Goal: Information Seeking & Learning: Compare options

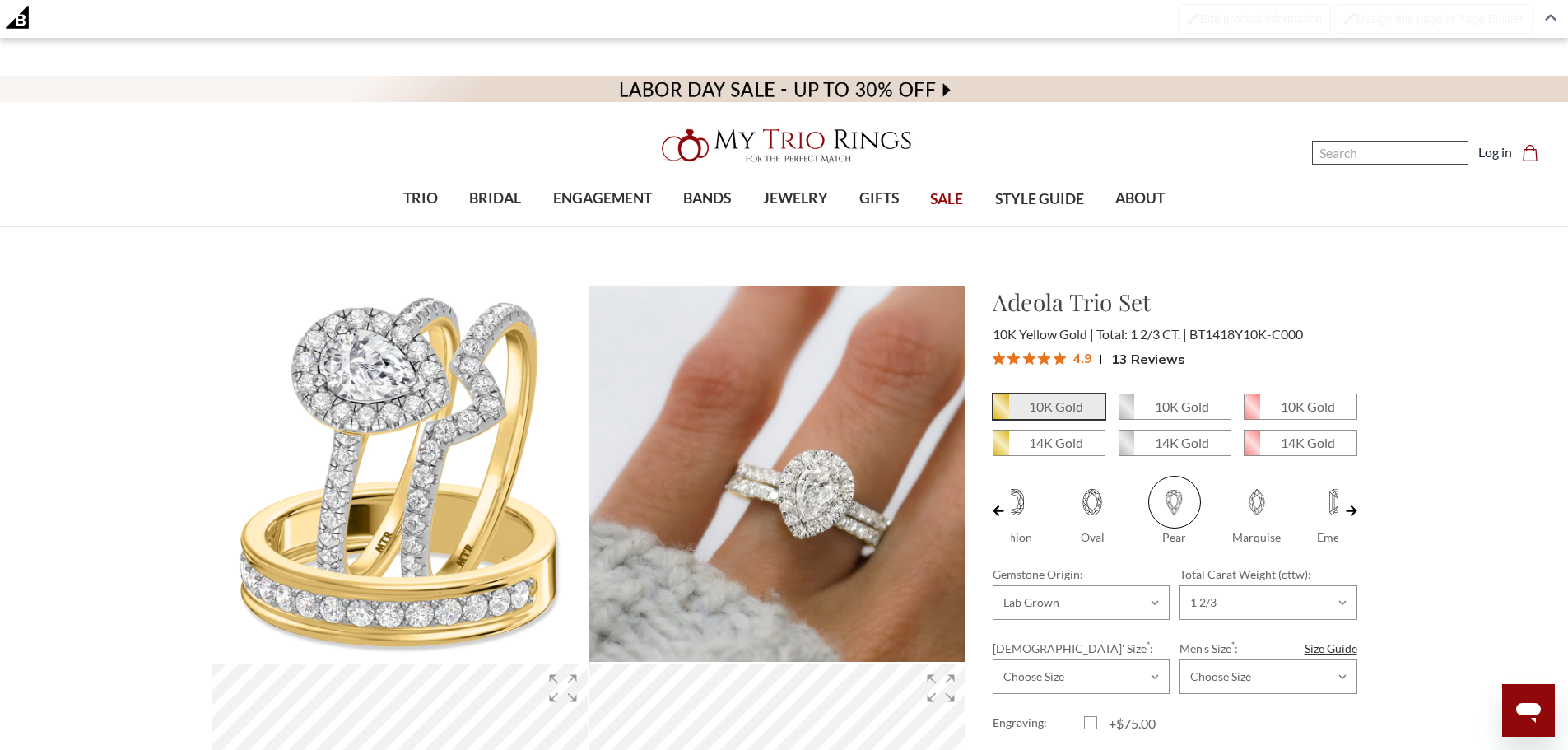
click at [1378, 158] on input "Search" at bounding box center [1390, 152] width 156 height 24
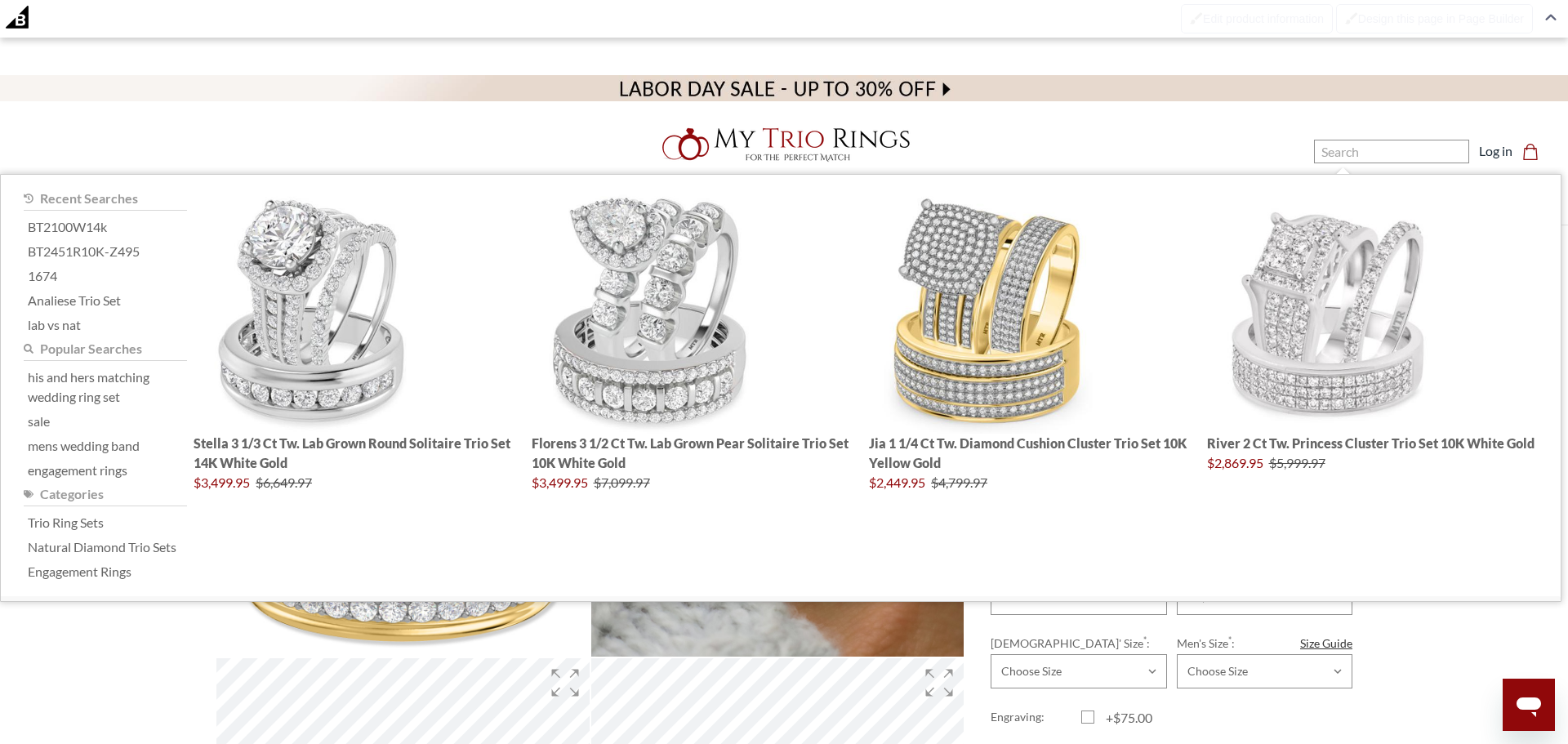
click at [1102, 130] on div at bounding box center [784, 144] width 658 height 52
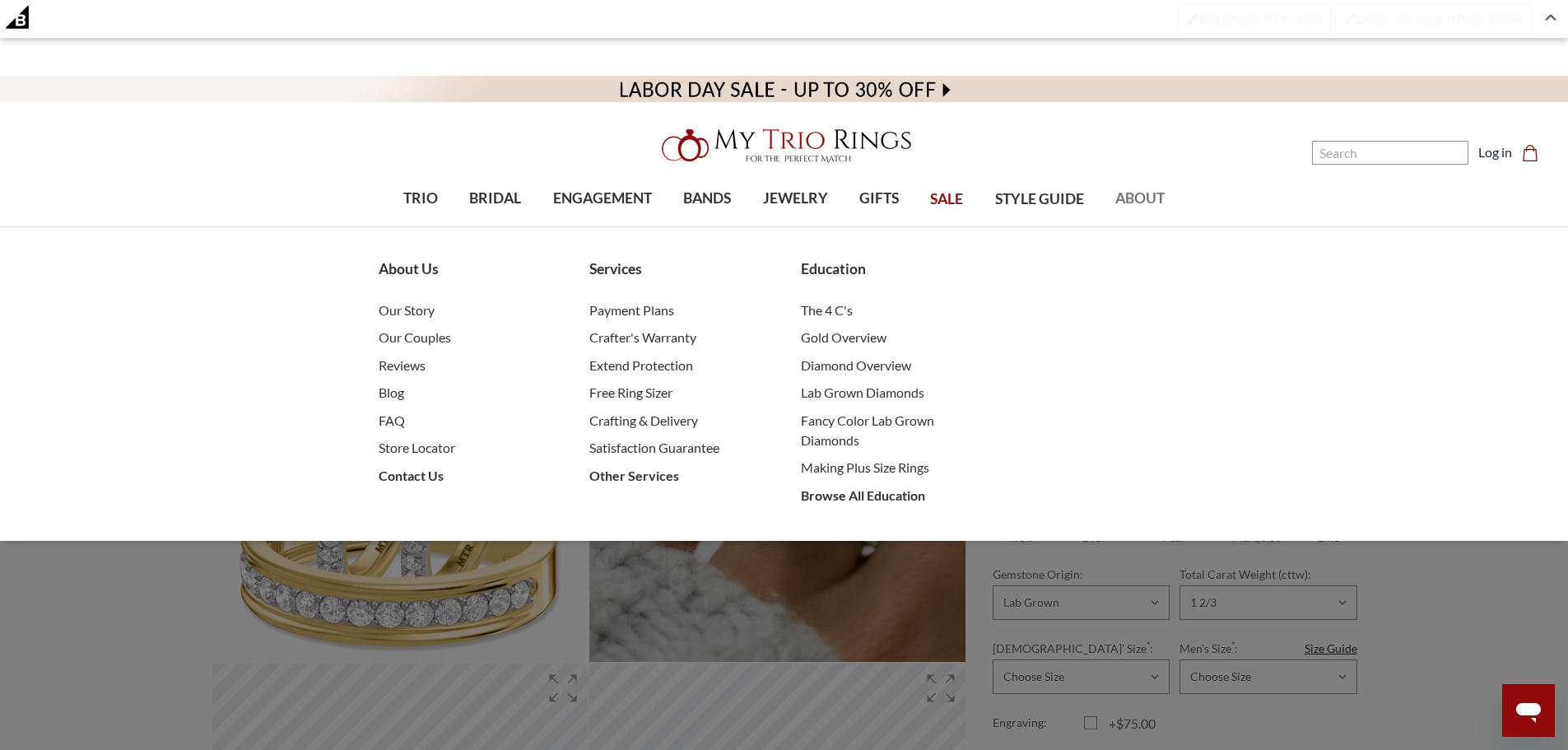
click at [1154, 196] on span "ABOUT" at bounding box center [1140, 198] width 50 height 21
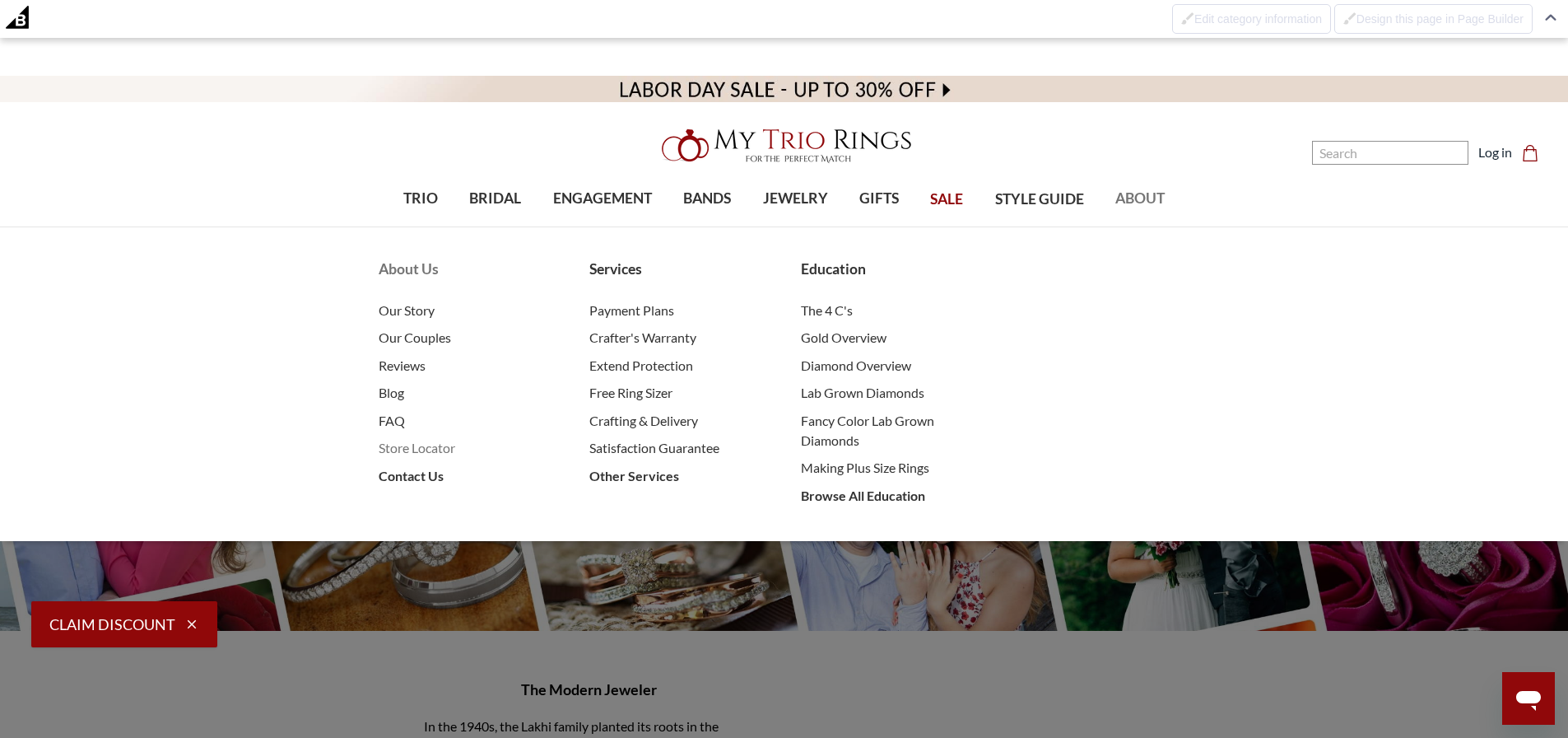
click at [429, 449] on span "Store Locator" at bounding box center [467, 448] width 178 height 20
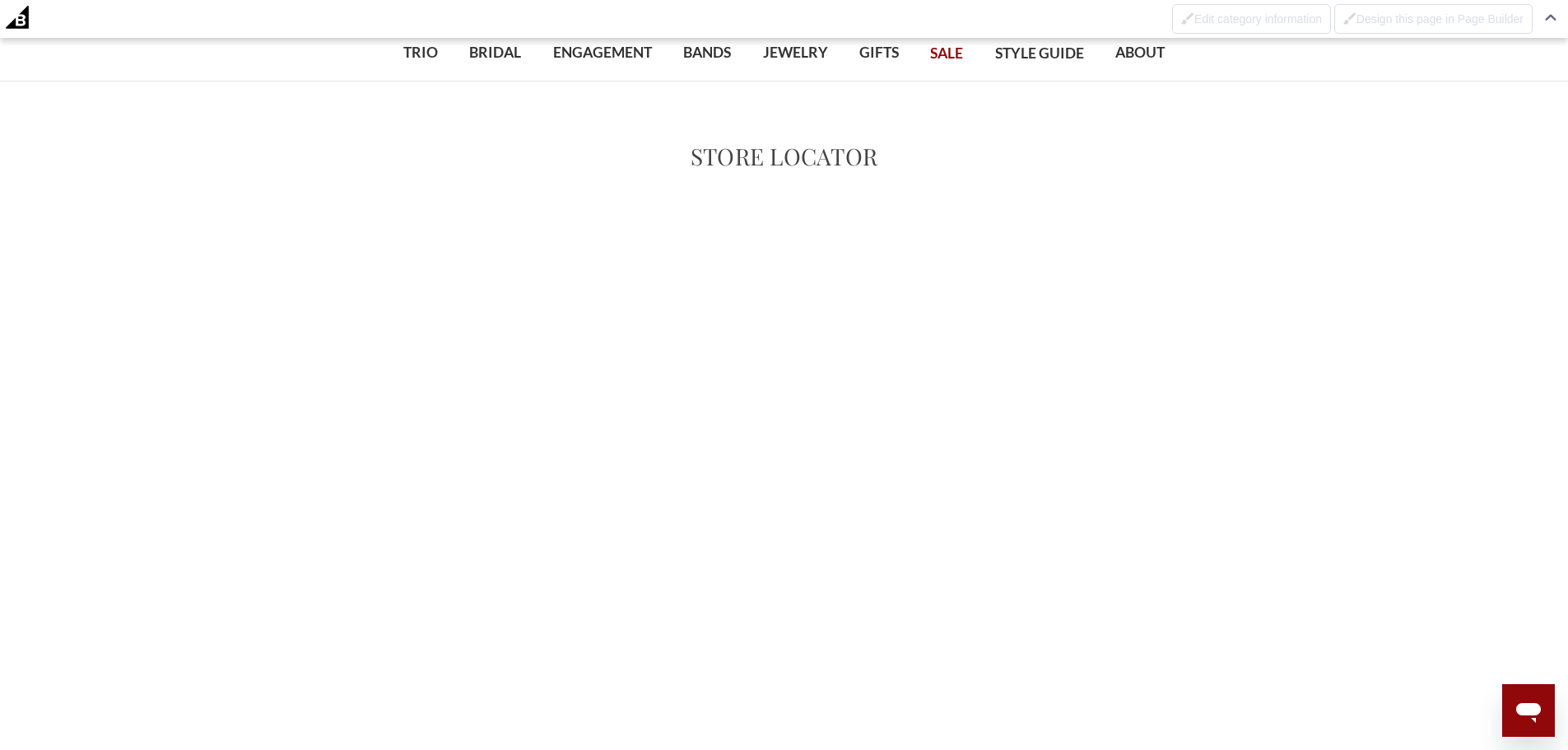
scroll to position [165, 0]
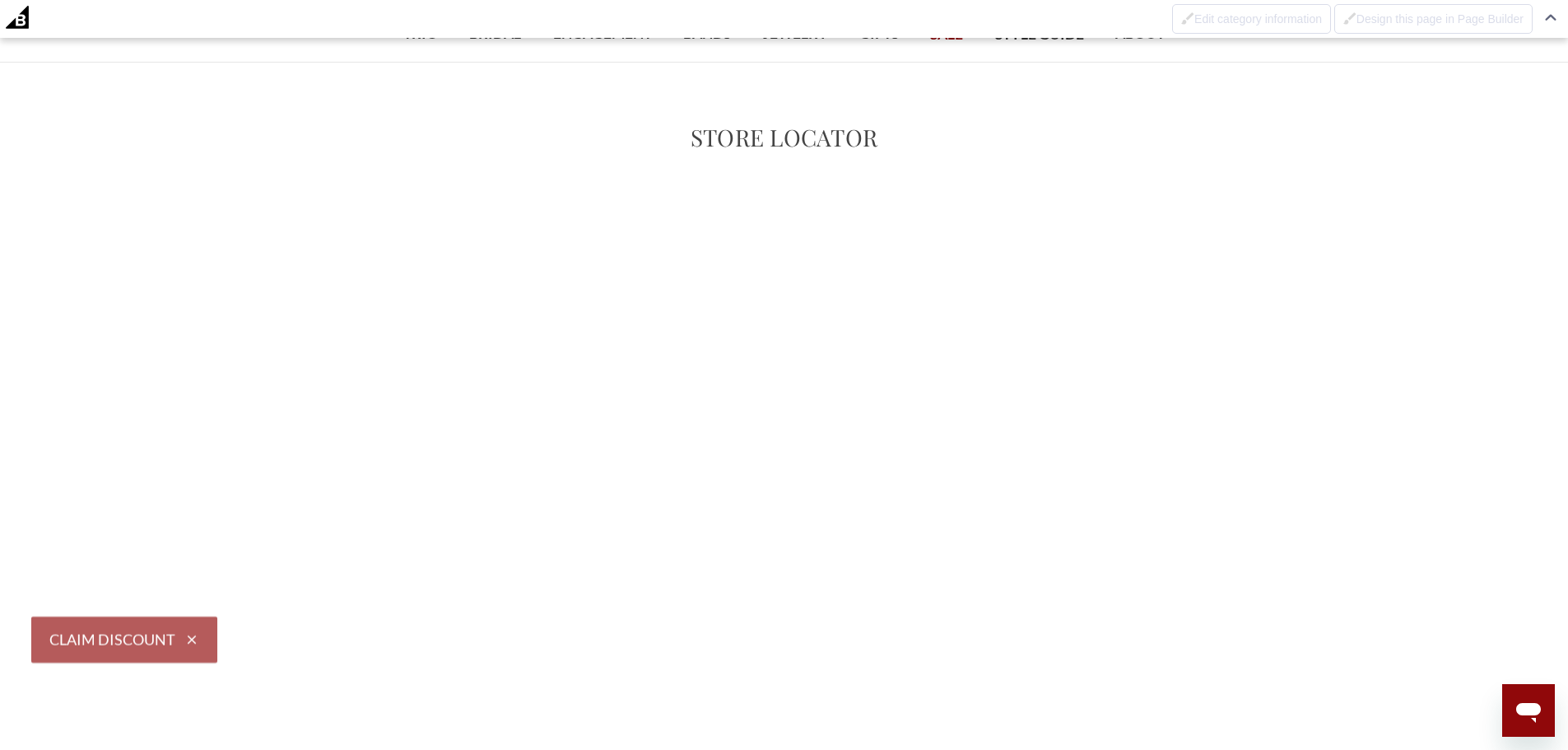
click at [191, 634] on icon "button" at bounding box center [192, 636] width 15 height 15
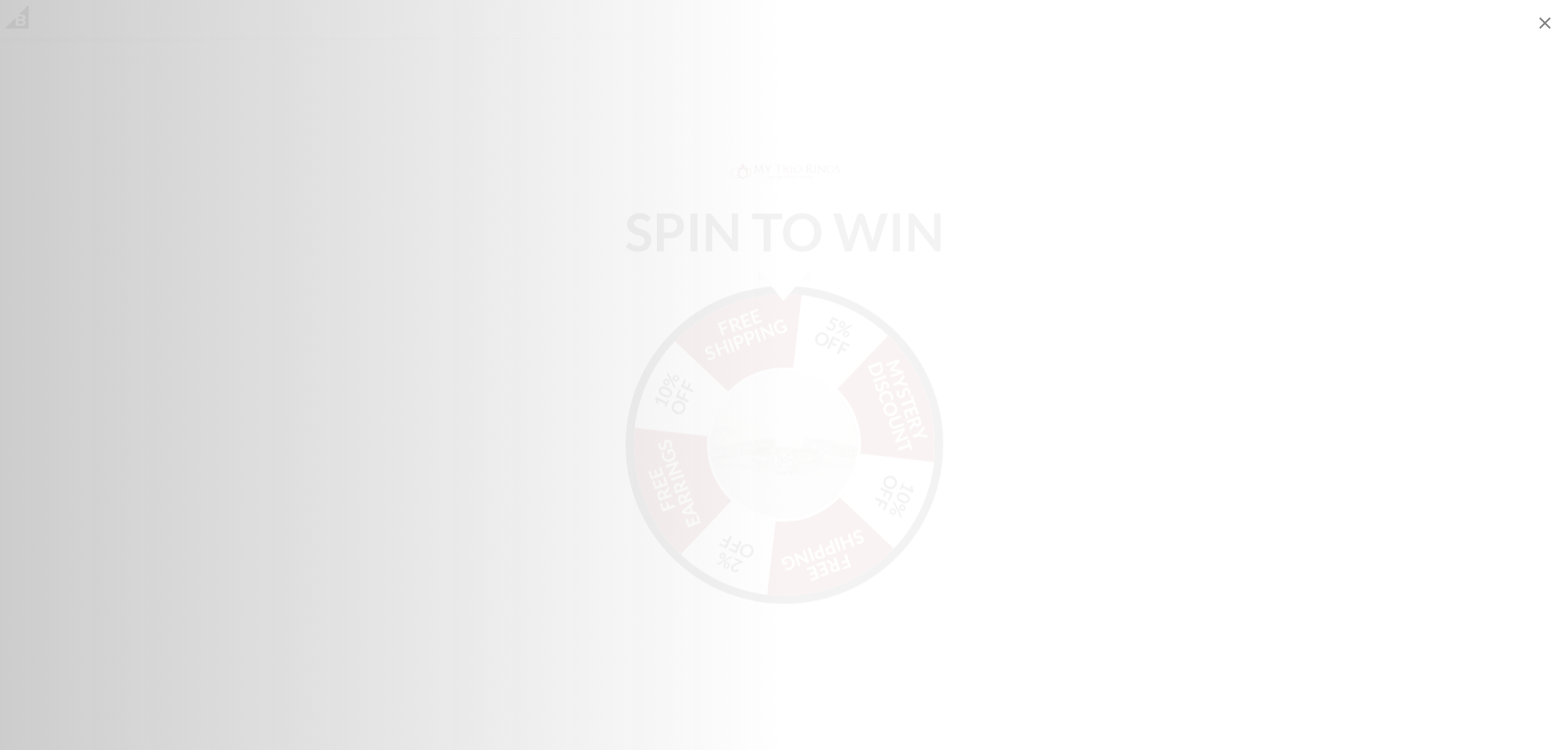
click at [1539, 28] on icon "Close popup" at bounding box center [1545, 23] width 11 height 11
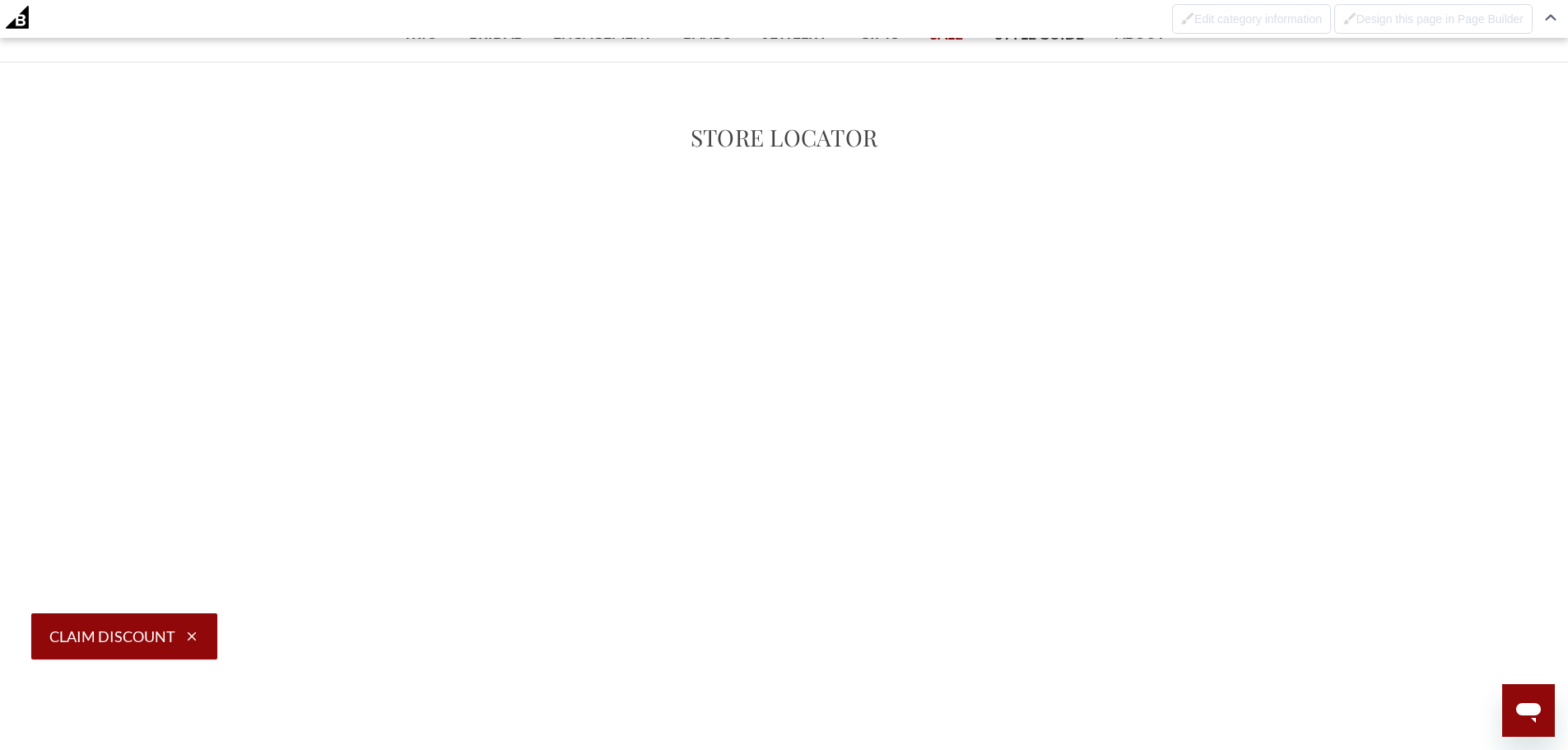
scroll to position [237, 0]
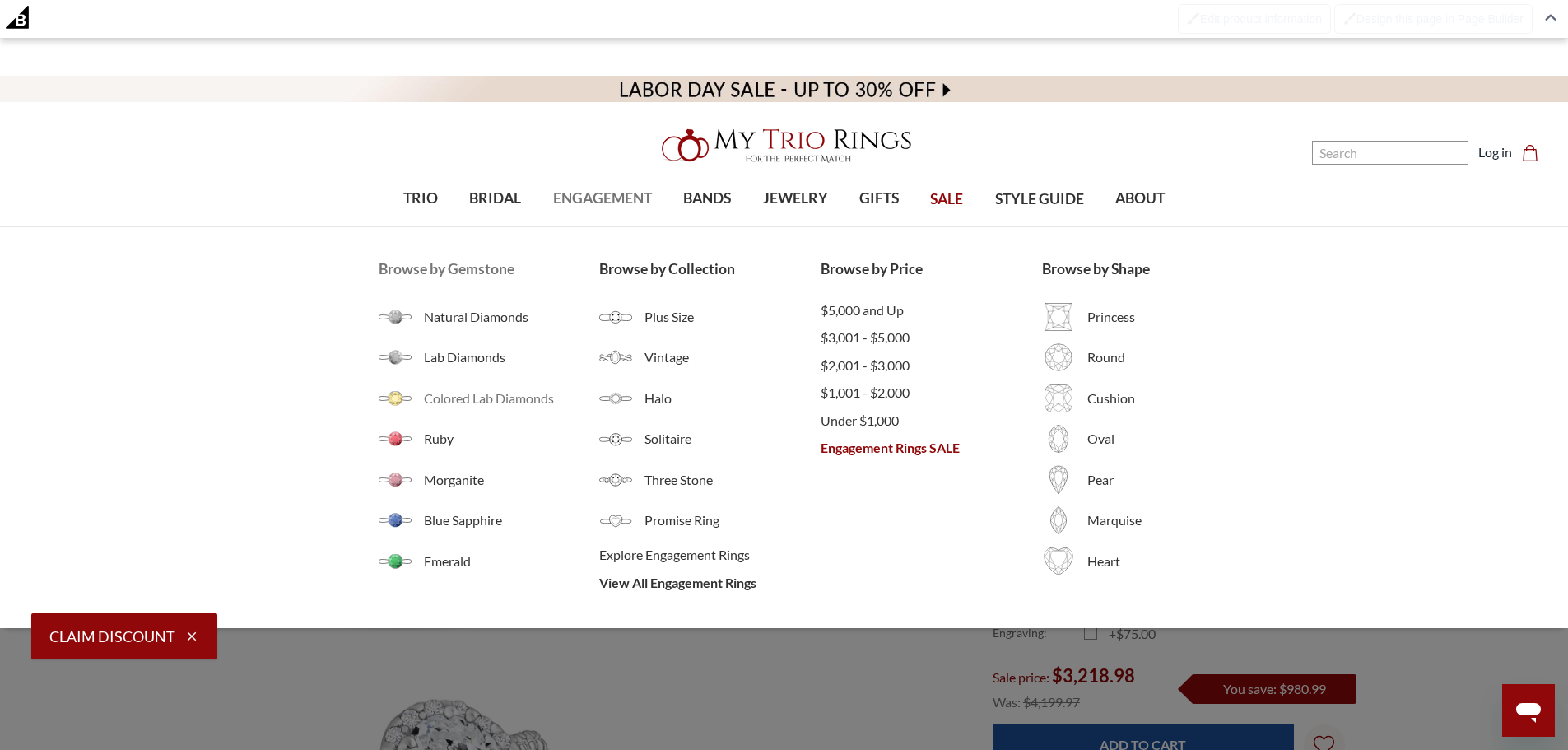
click at [483, 399] on span "Colored Lab Diamonds" at bounding box center [511, 398] width 176 height 20
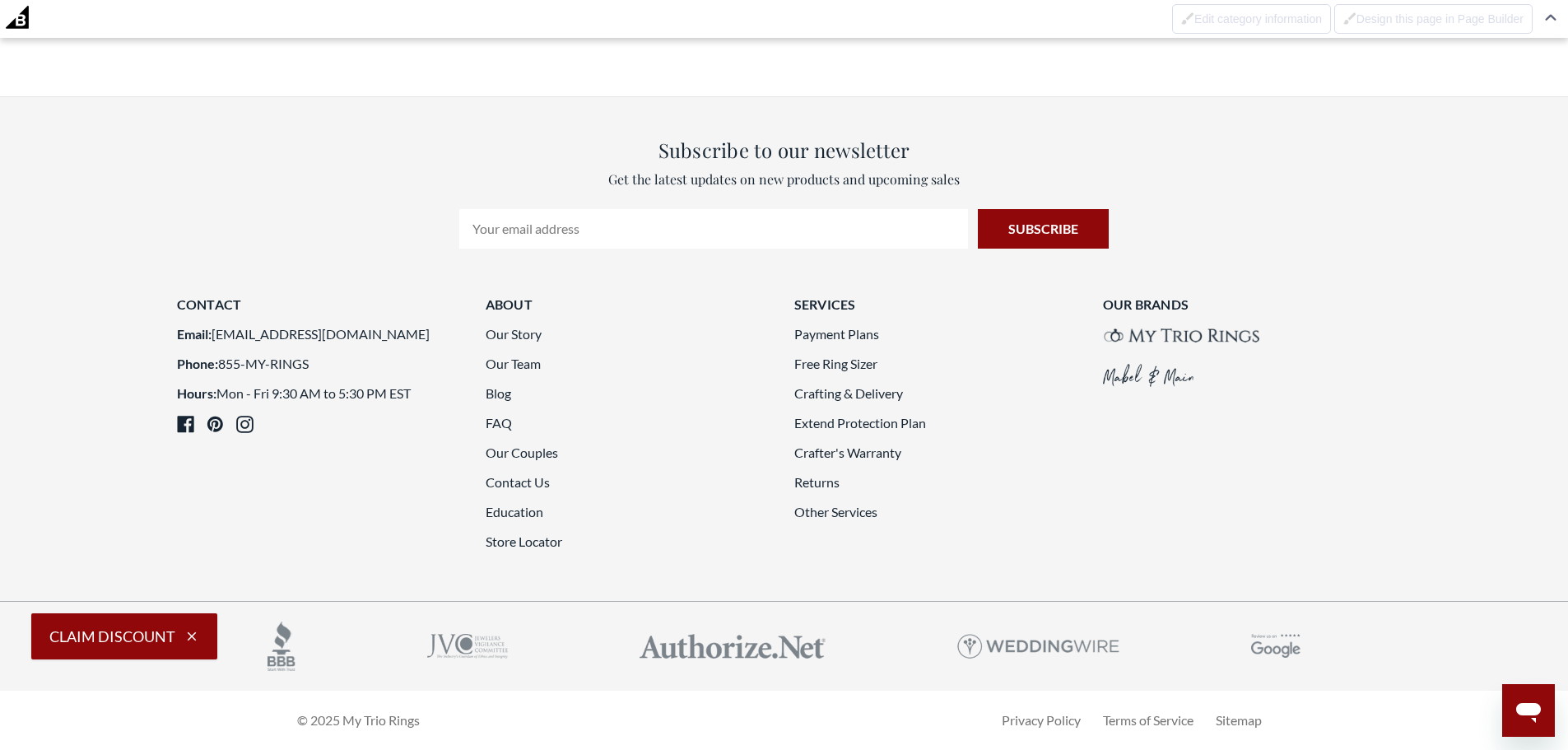
scroll to position [4443, 0]
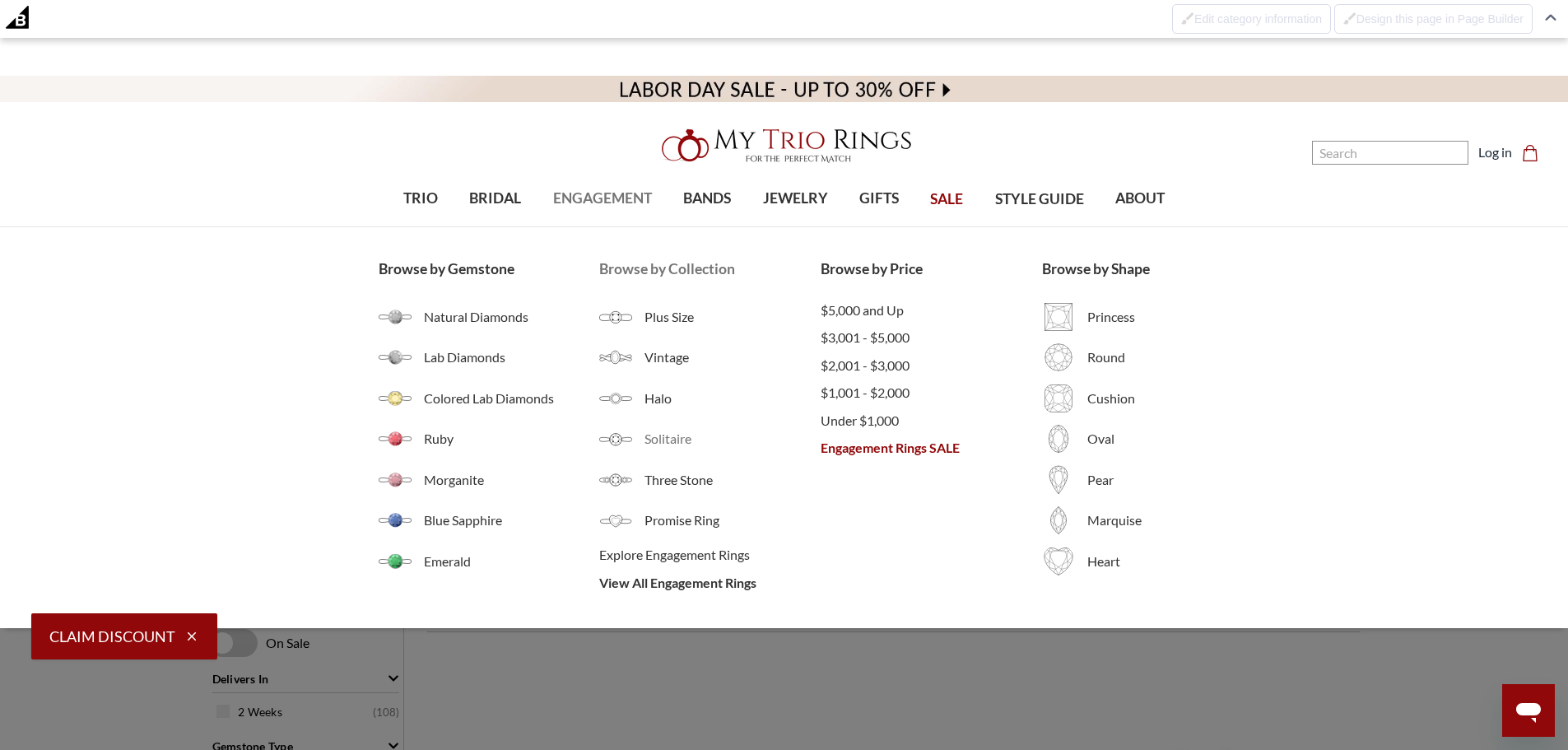
click at [656, 440] on span "Solitaire" at bounding box center [732, 438] width 176 height 20
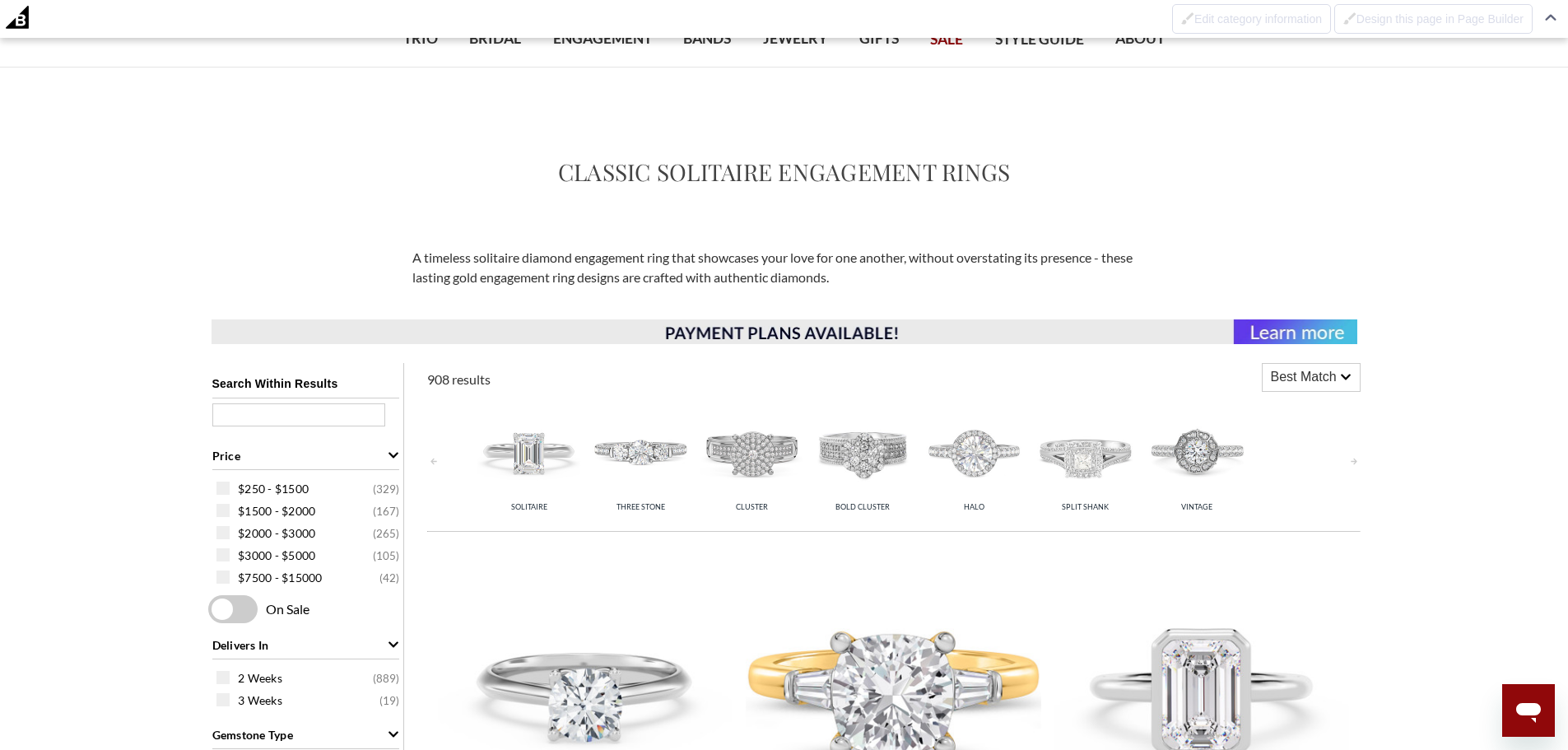
scroll to position [165, 0]
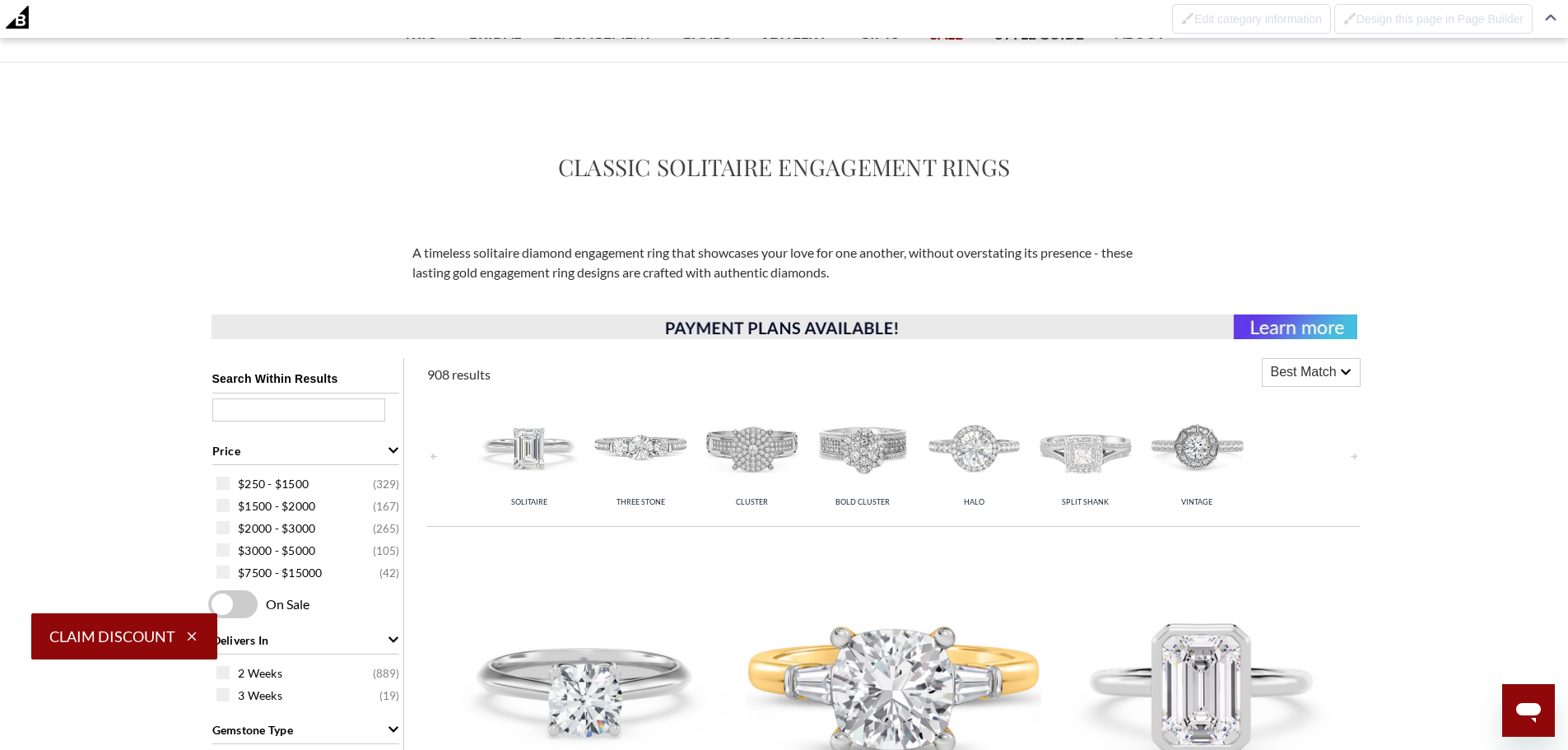
click at [518, 451] on img at bounding box center [528, 446] width 103 height 103
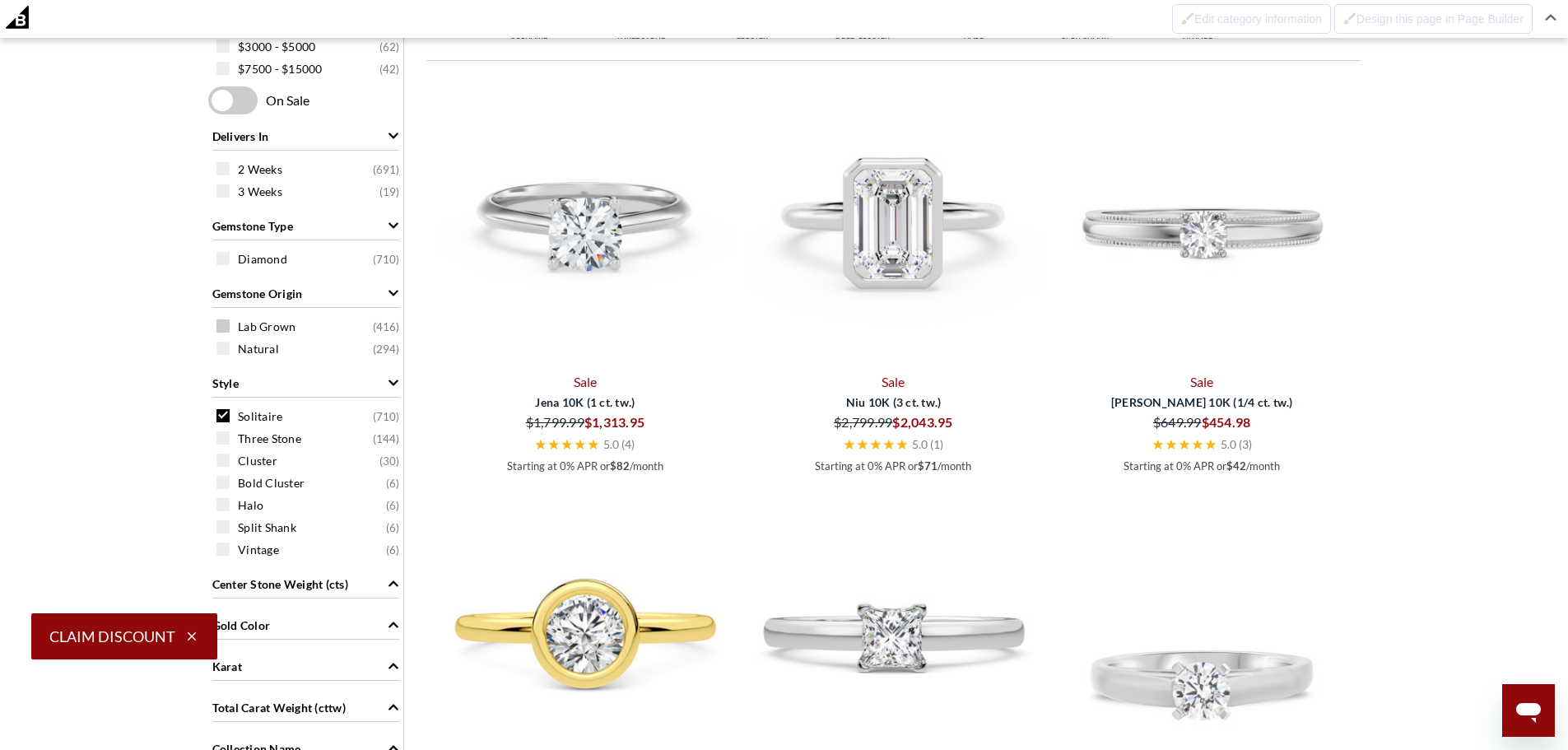
scroll to position [659, 0]
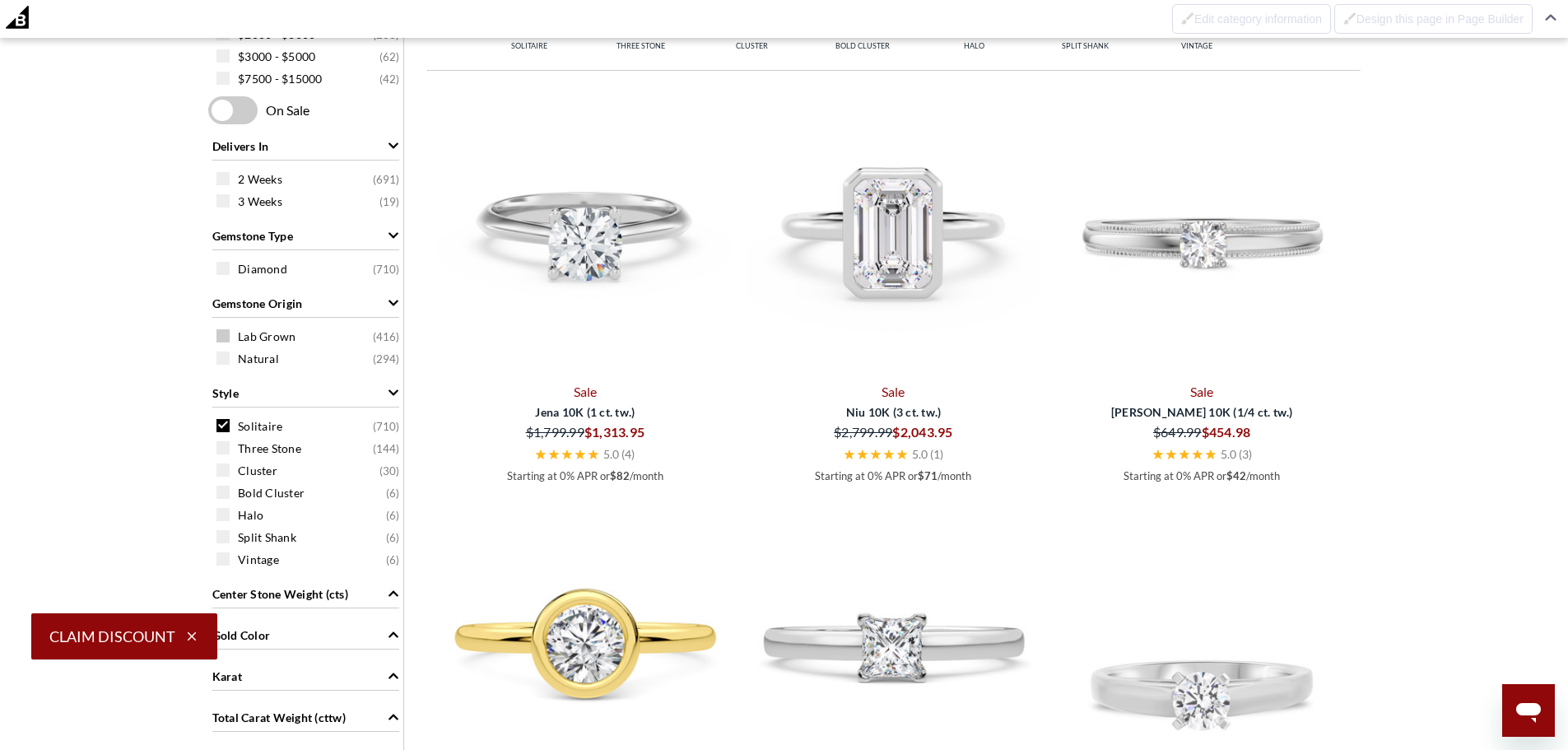
click at [226, 337] on span at bounding box center [223, 336] width 13 height 13
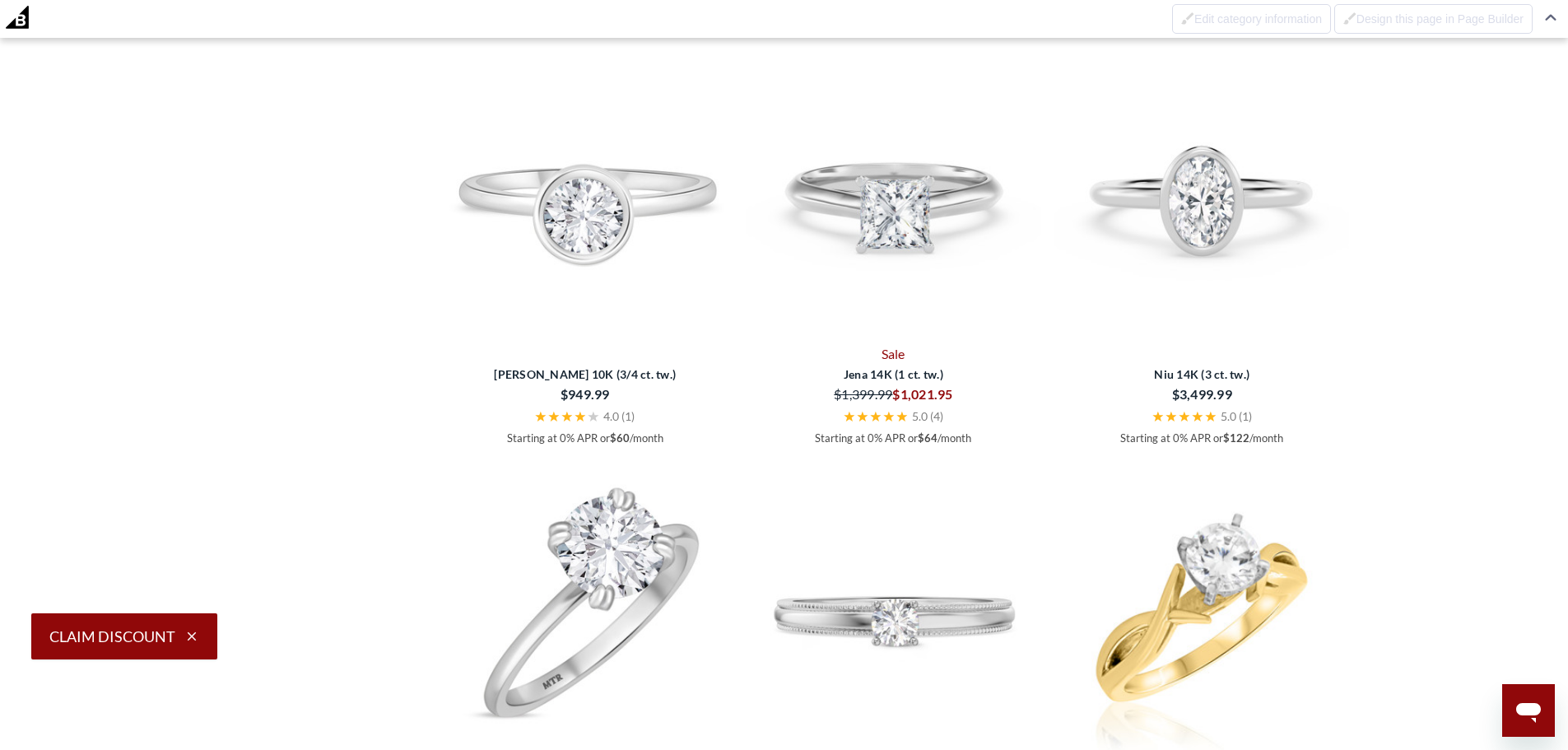
scroll to position [3219, 0]
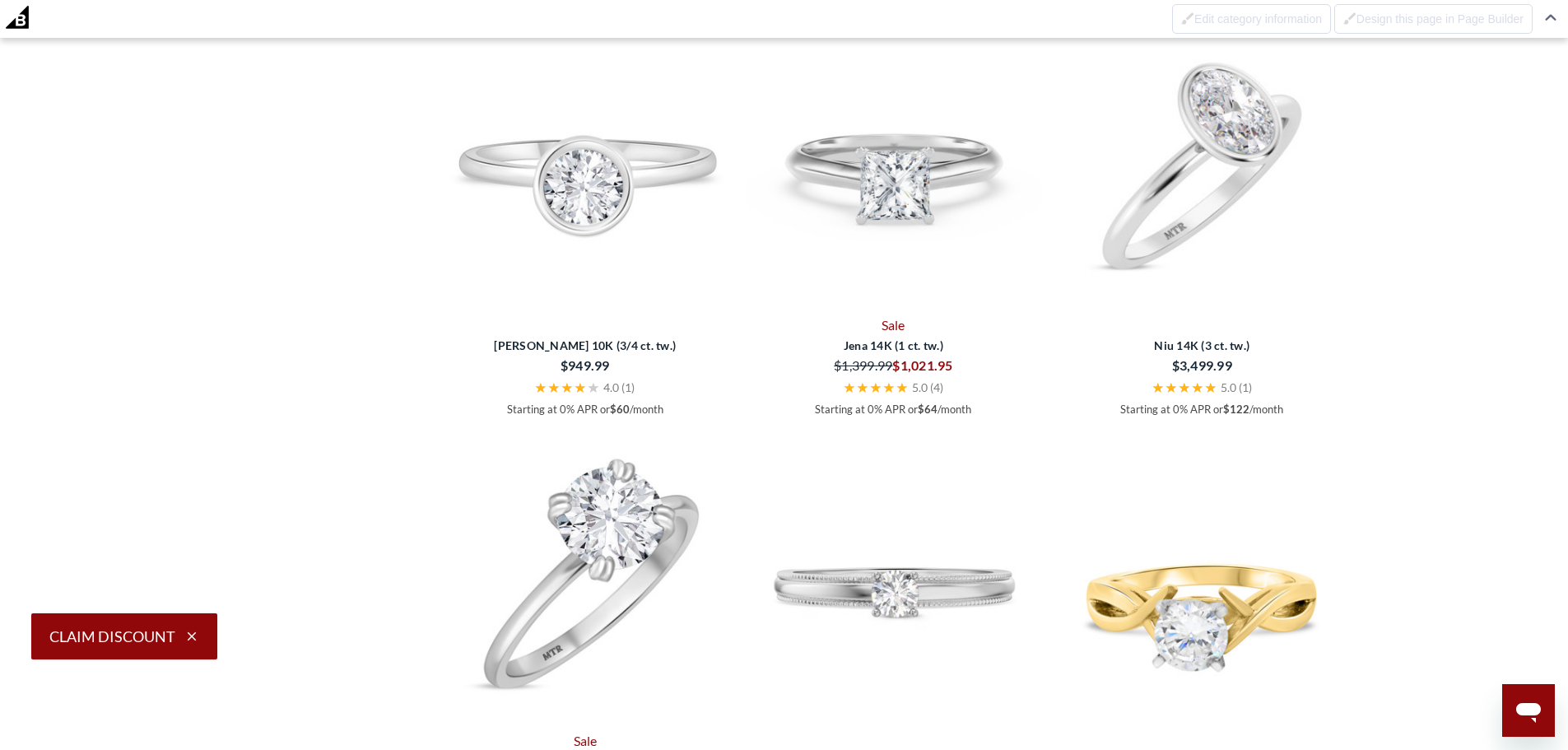
click at [1208, 148] on img at bounding box center [1201, 163] width 295 height 295
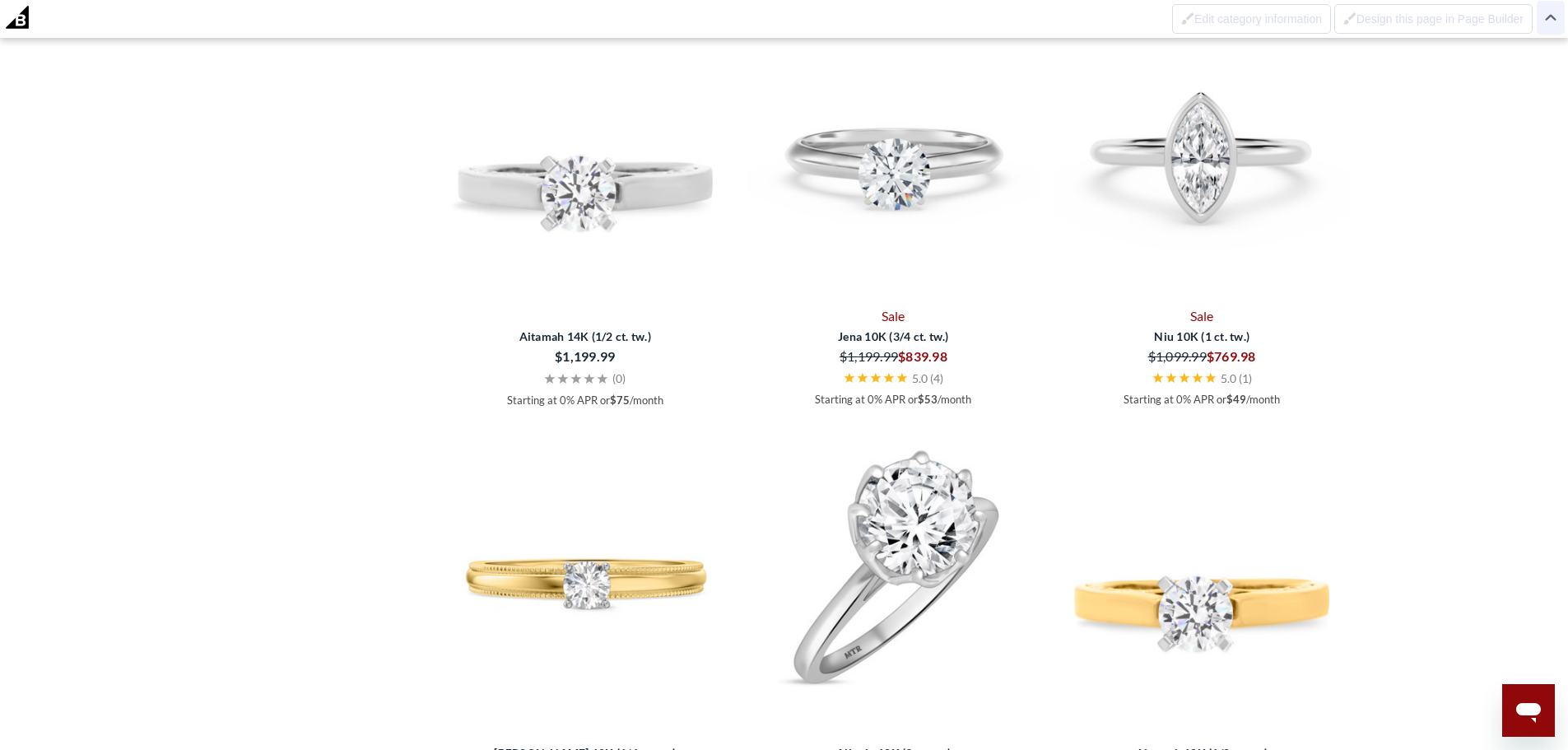
click at [1553, 18] on img at bounding box center [1551, 18] width 11 height 8
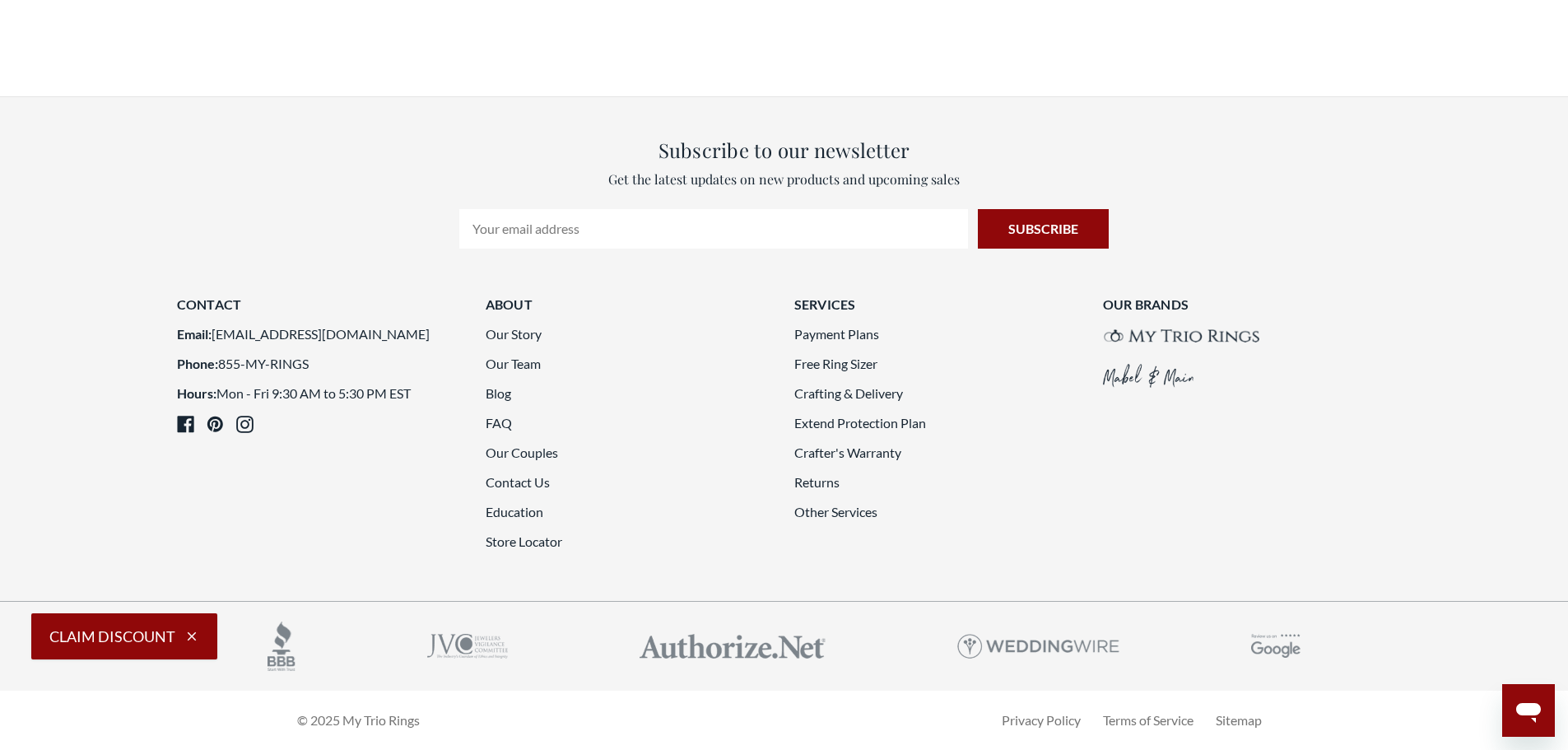
scroll to position [4371, 0]
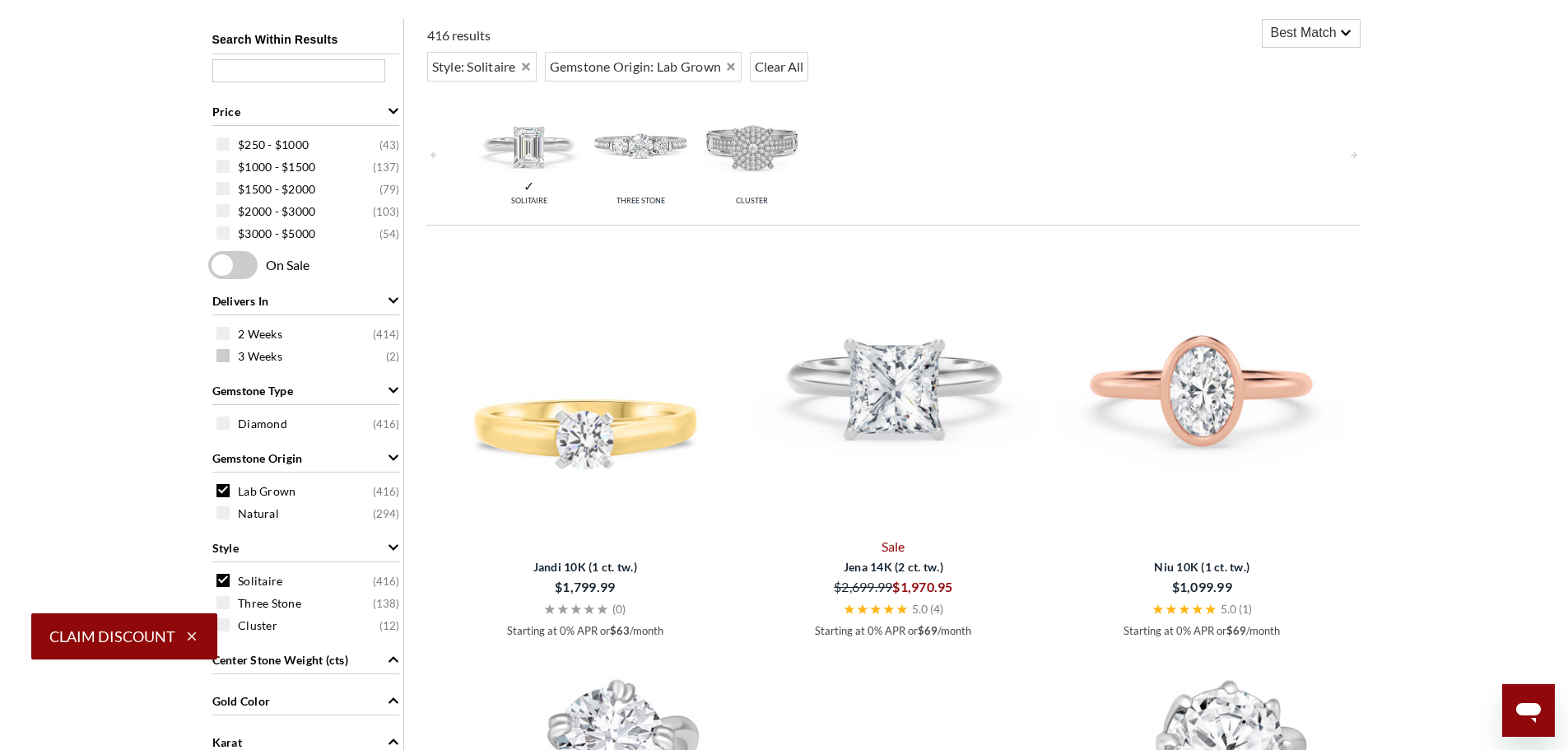
scroll to position [472, 0]
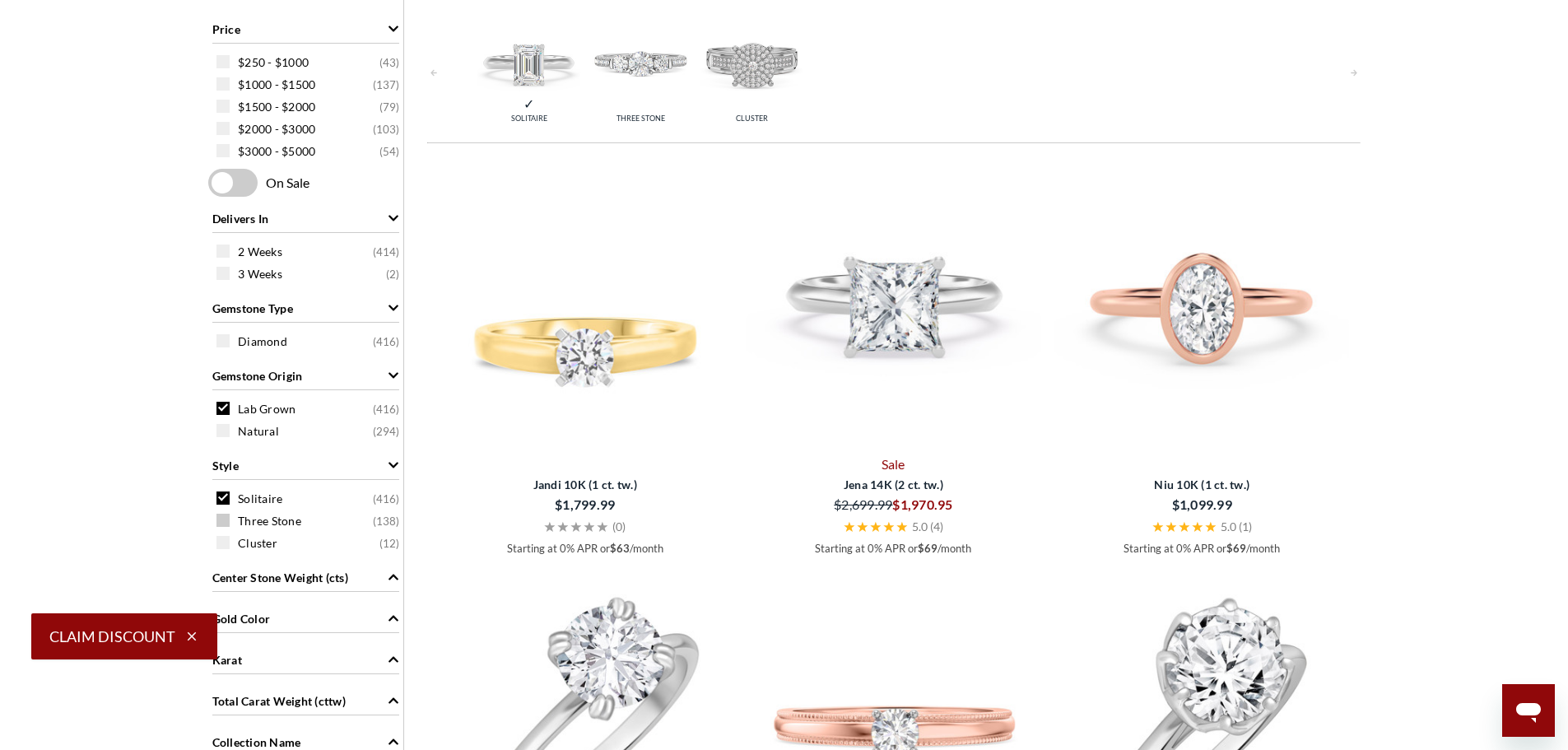
click at [283, 517] on span "Three Stone" at bounding box center [269, 521] width 64 height 16
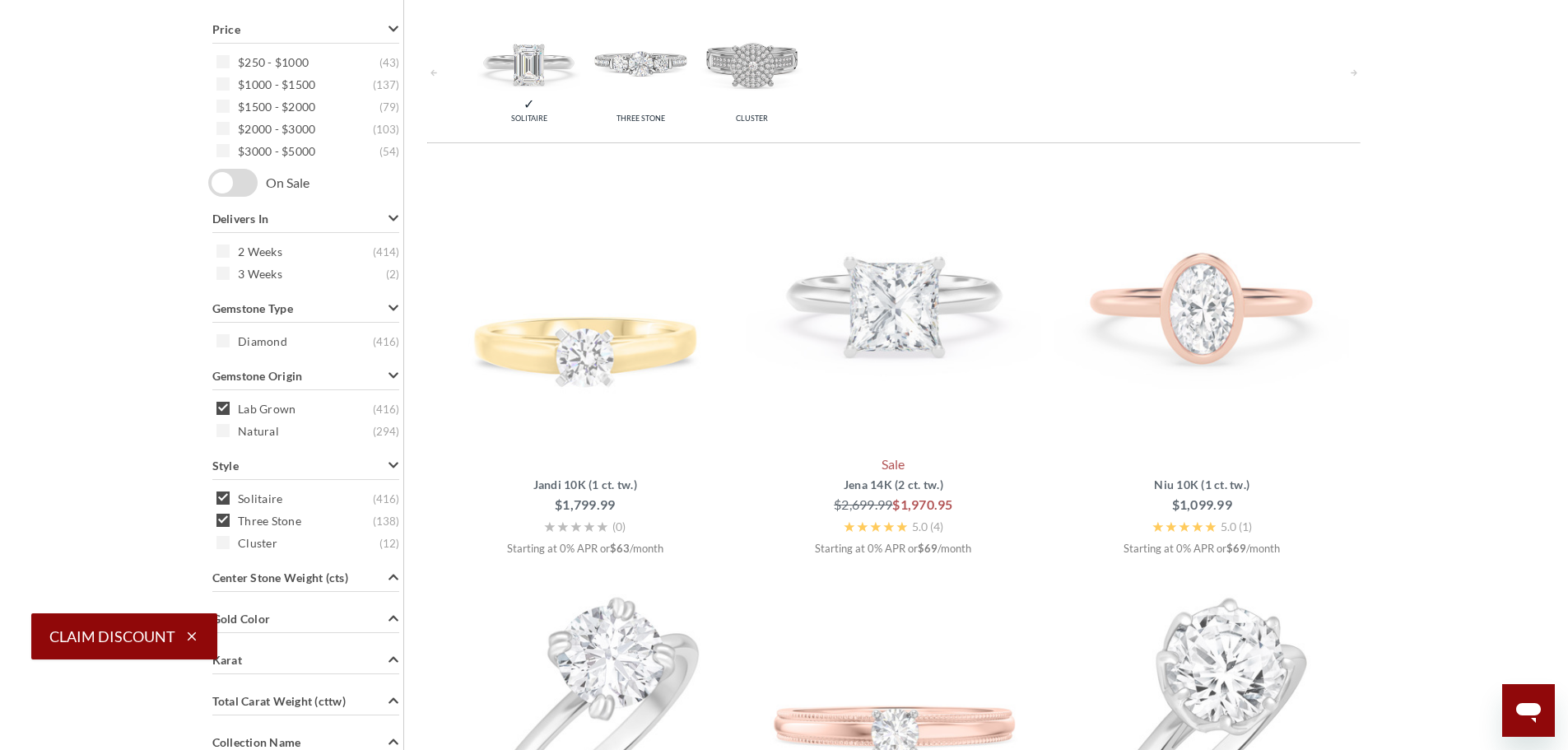
scroll to position [390, 0]
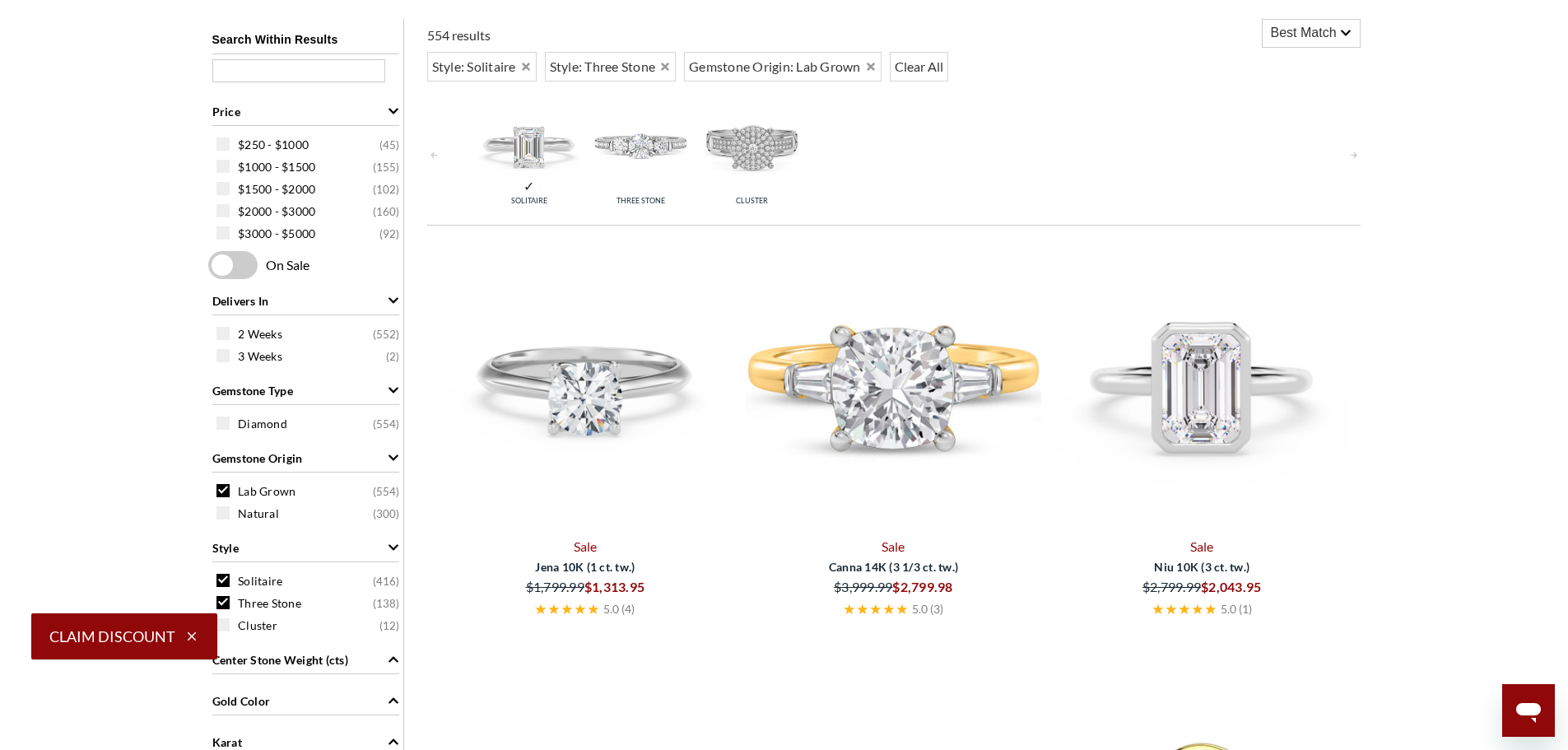
click at [276, 582] on span "Solitaire" at bounding box center [260, 581] width 45 height 16
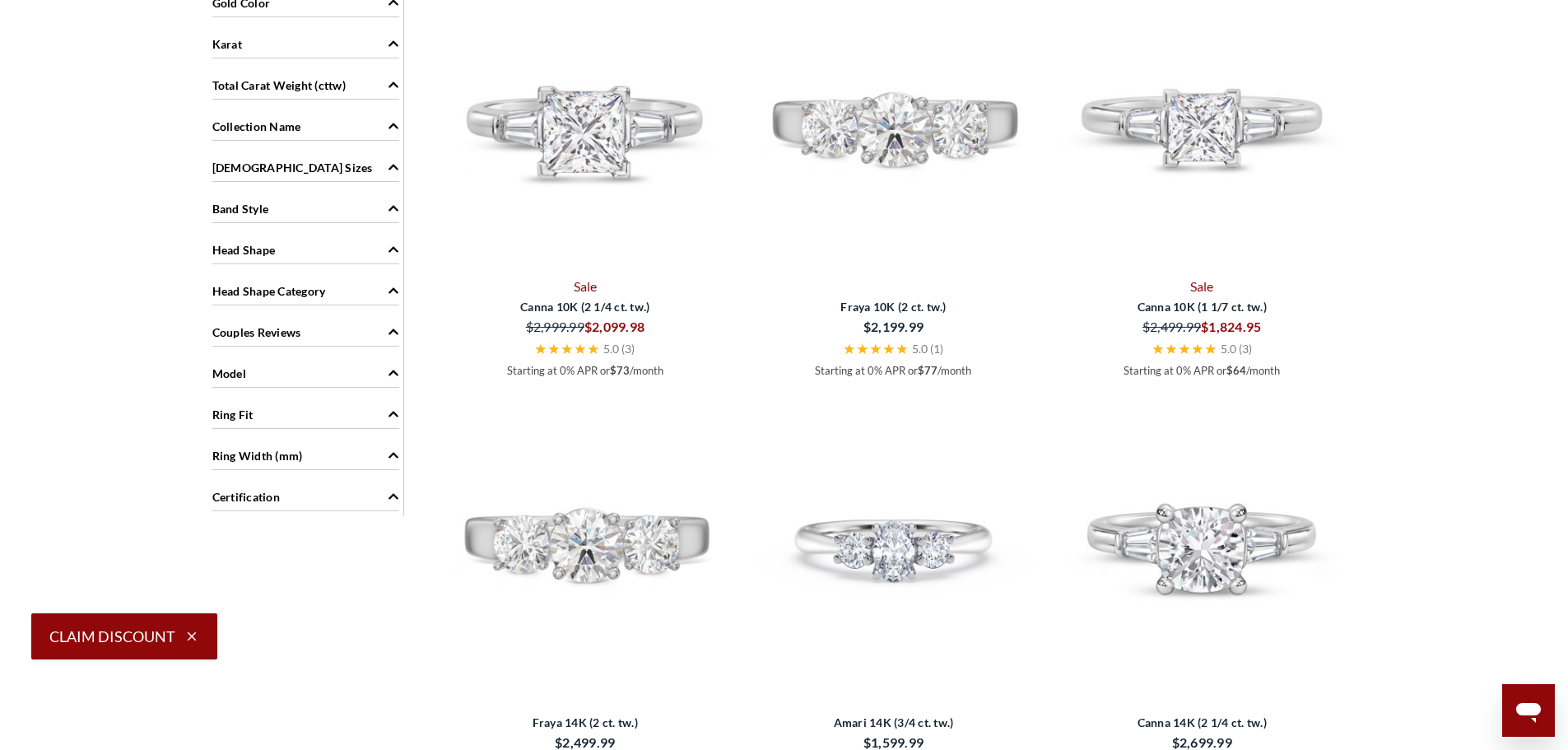
scroll to position [822, 0]
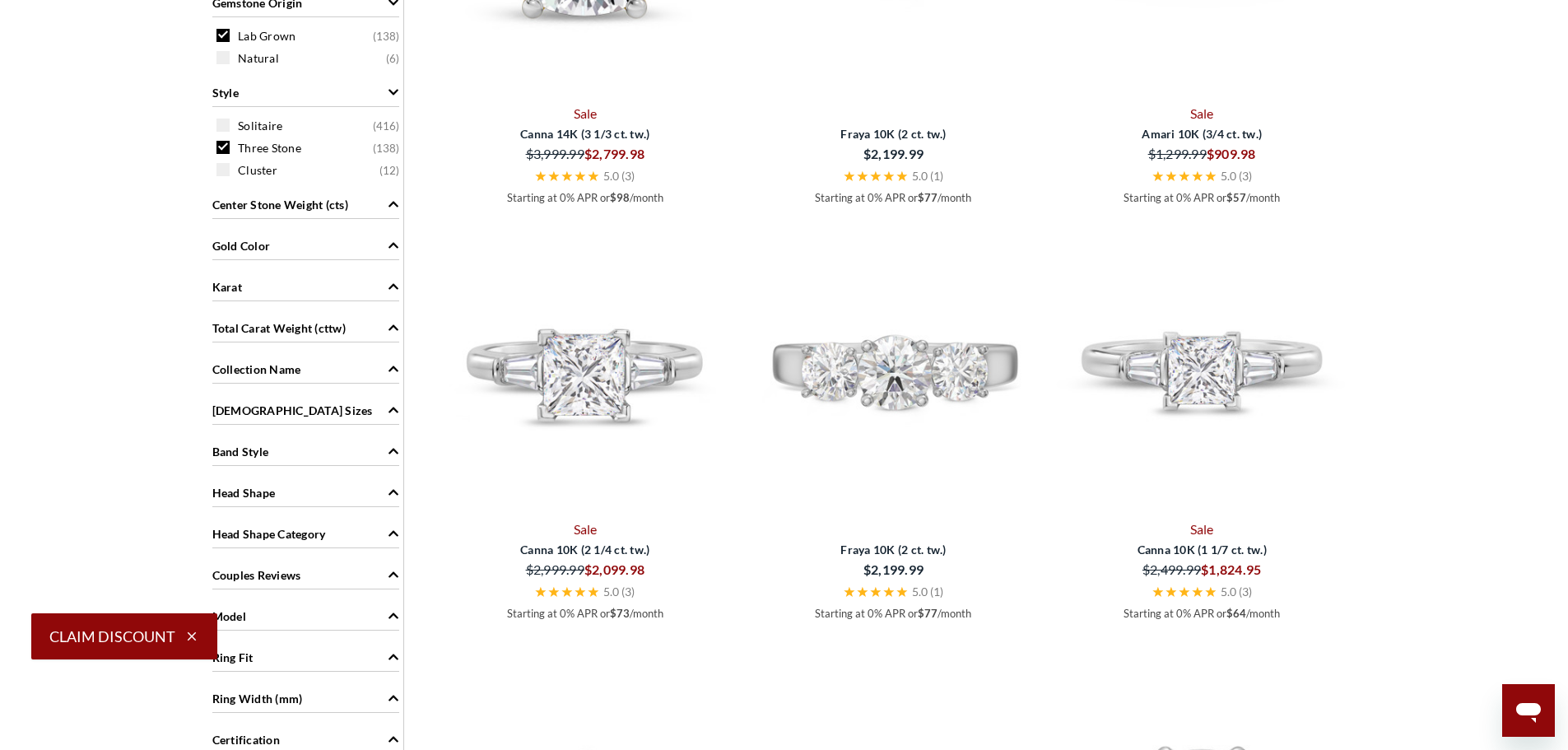
click at [316, 613] on div "Model" at bounding box center [306, 614] width 187 height 31
click at [296, 480] on div "Head Shape" at bounding box center [306, 491] width 187 height 31
click at [234, 523] on div "Oval ( 24 )" at bounding box center [309, 524] width 187 height 18
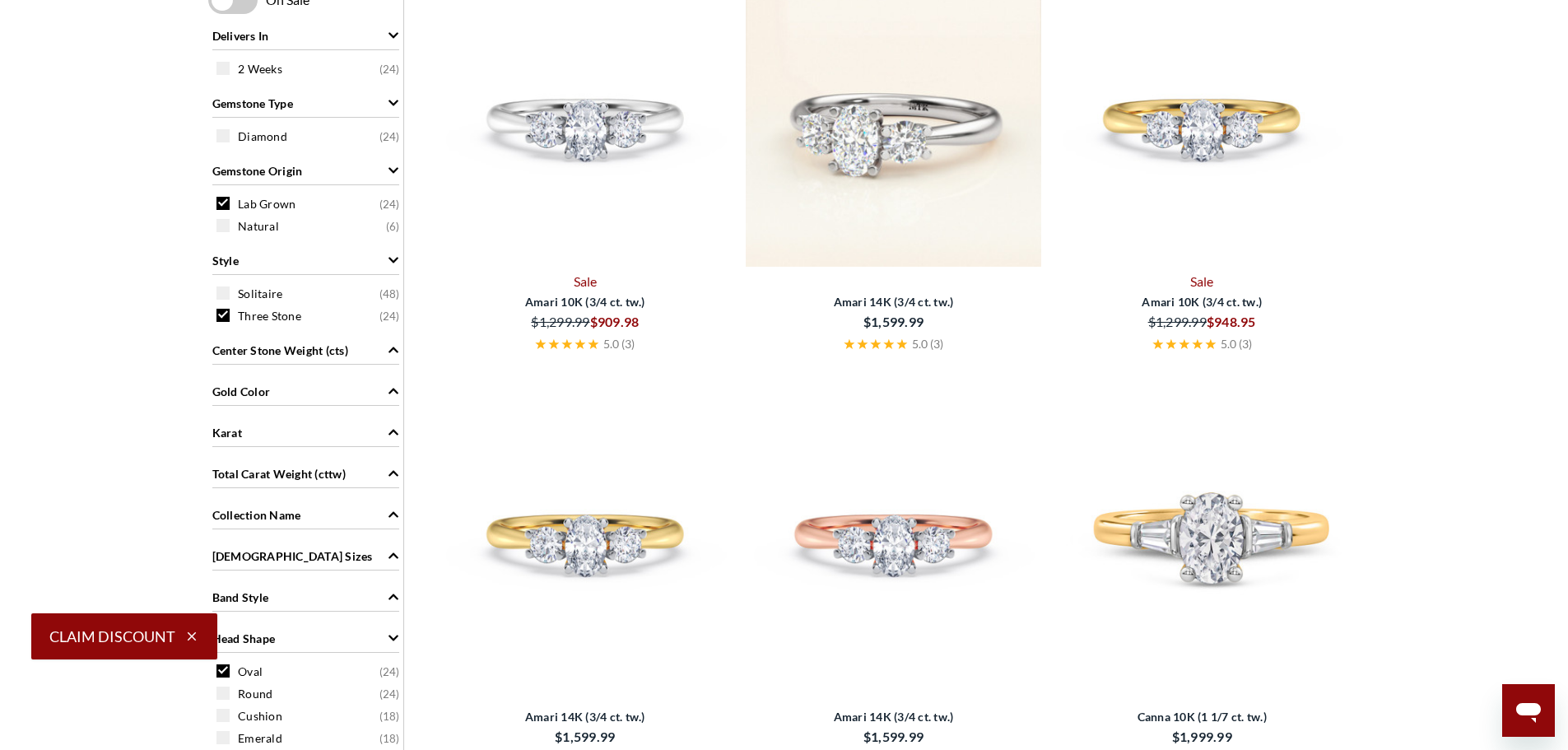
scroll to position [720, 0]
